Goal: Task Accomplishment & Management: Manage account settings

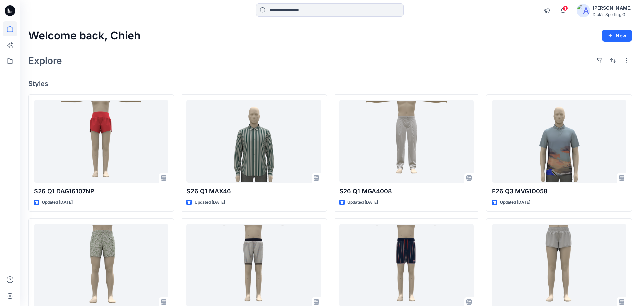
click at [241, 71] on div "Welcome back, Chieh New Explore Styles S26 Q1 DAG16107NP Updated [DATE] S26 Q2 …" at bounding box center [330, 257] width 620 height 471
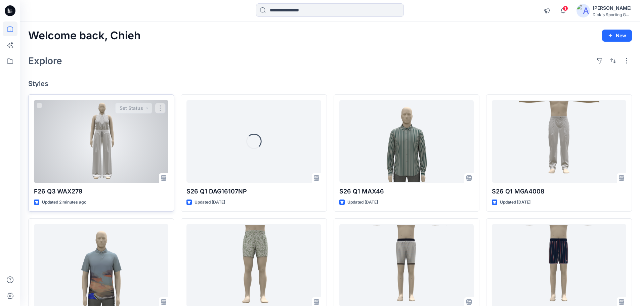
click at [118, 128] on div at bounding box center [101, 141] width 134 height 83
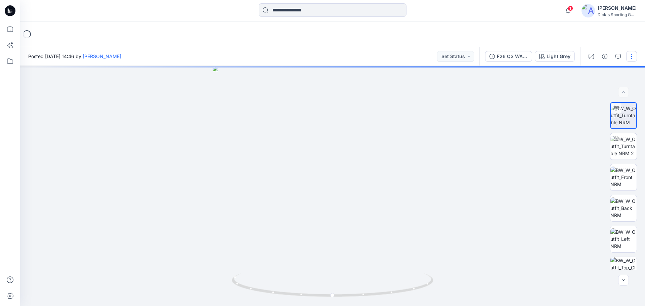
click at [629, 57] on button "button" at bounding box center [632, 56] width 11 height 11
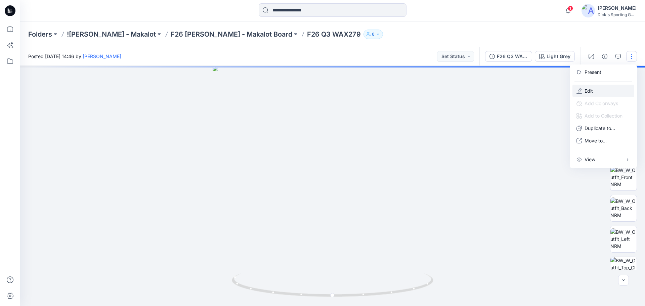
click at [593, 90] on button "Edit" at bounding box center [604, 91] width 62 height 12
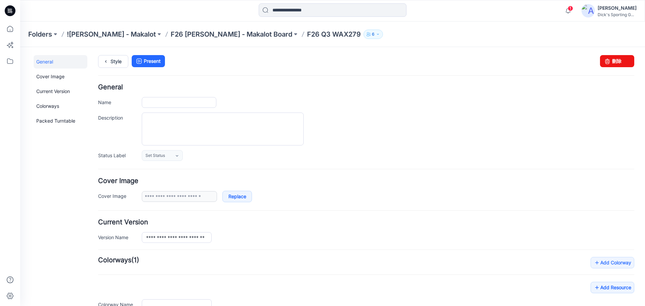
type input "**********"
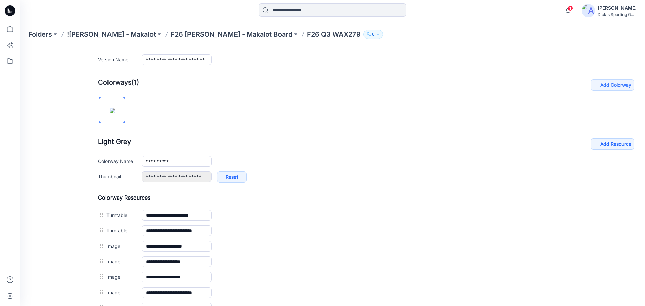
scroll to position [179, 0]
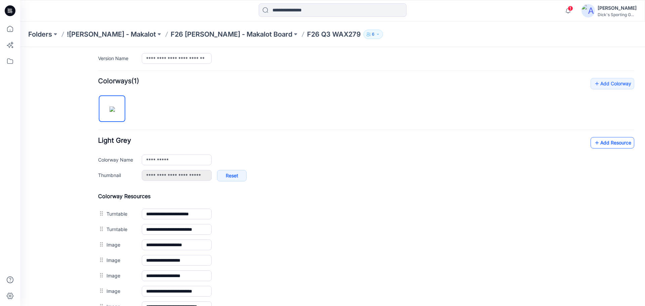
click at [603, 147] on link "Add Resource" at bounding box center [613, 142] width 44 height 11
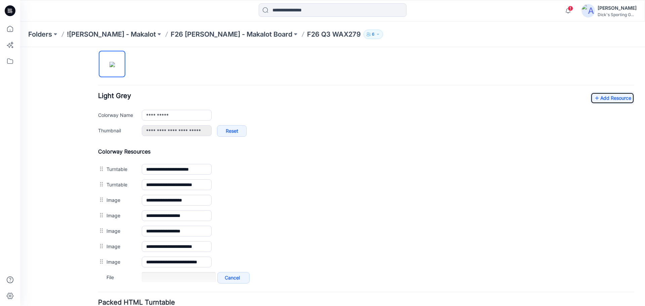
scroll to position [224, 0]
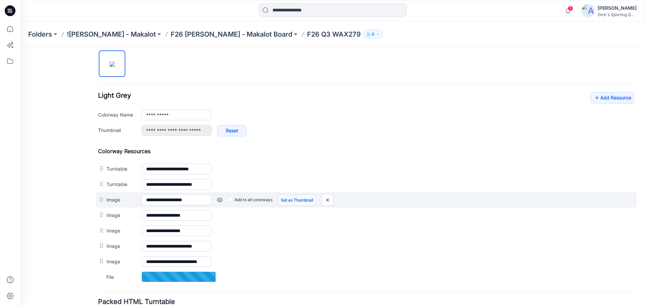
click at [309, 203] on link "Set as Thumbnail" at bounding box center [297, 200] width 39 height 11
type input "**********"
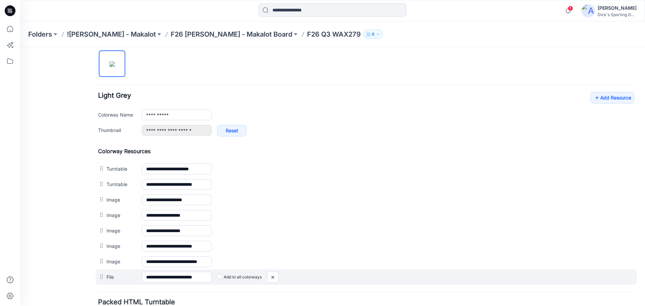
click at [241, 275] on label "Add to all colorways" at bounding box center [239, 277] width 45 height 11
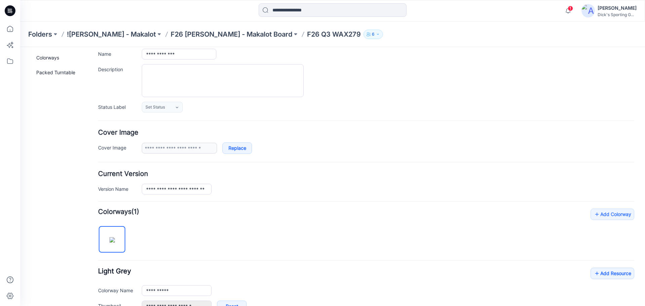
scroll to position [0, 0]
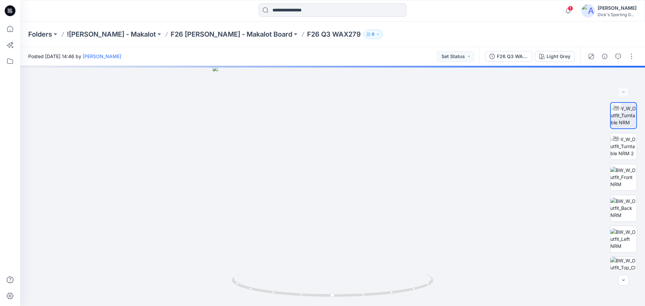
click at [15, 11] on icon at bounding box center [10, 10] width 11 height 11
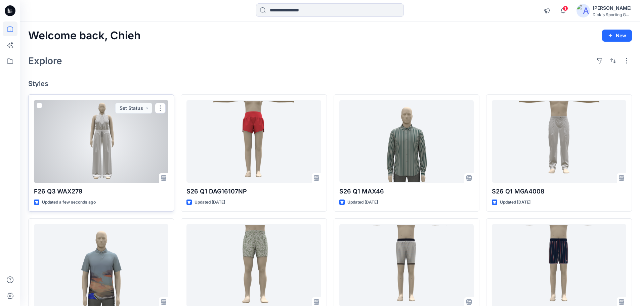
click at [131, 141] on div at bounding box center [101, 141] width 134 height 83
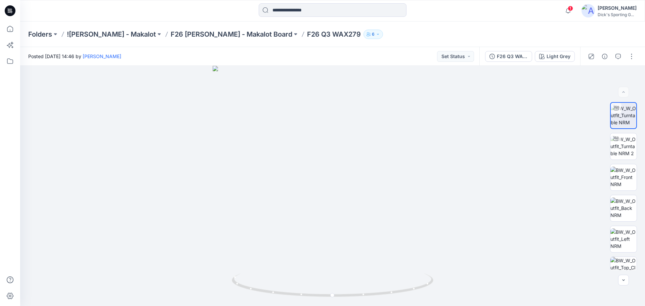
click at [255, 49] on div "Posted Friday, September 19, 2025 14:46 by Chieh Hung Set Status" at bounding box center [249, 56] width 459 height 18
